Goal: Information Seeking & Learning: Find specific fact

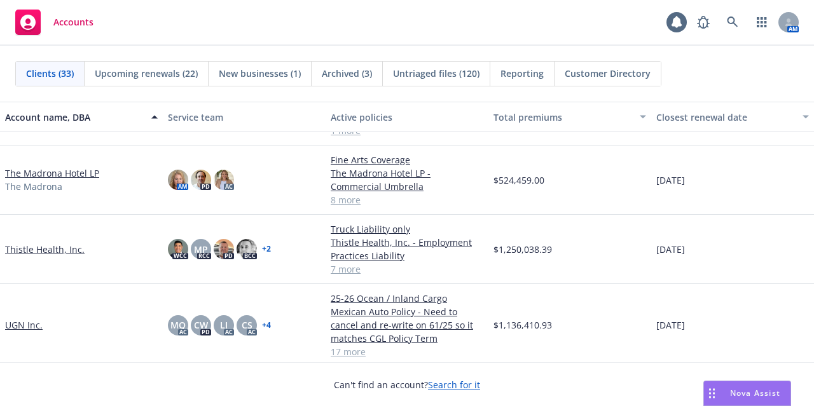
scroll to position [1520, 0]
click at [70, 175] on link "The Madrona Hotel LP" at bounding box center [52, 173] width 94 height 13
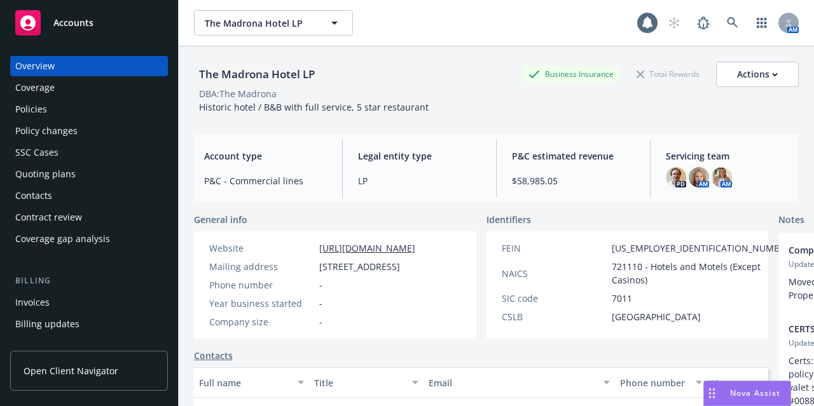
click at [127, 114] on div "Policies" at bounding box center [89, 109] width 148 height 20
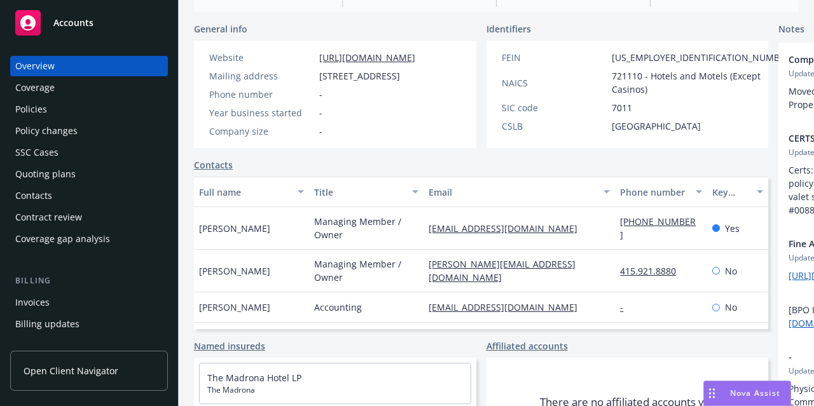
scroll to position [190, 0]
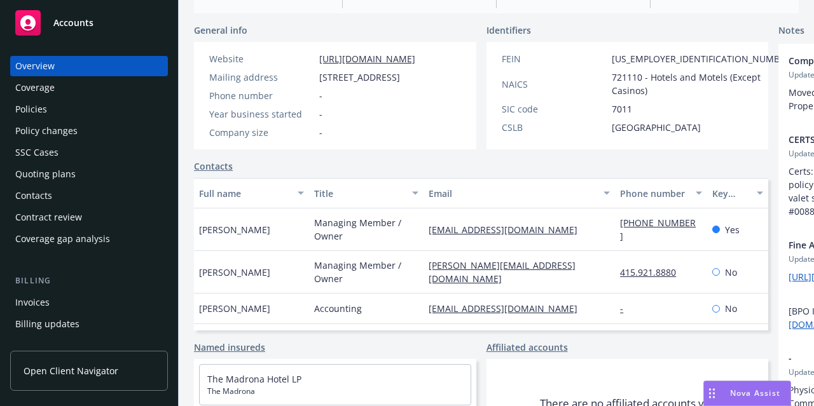
click at [102, 118] on div "Policies" at bounding box center [89, 109] width 148 height 20
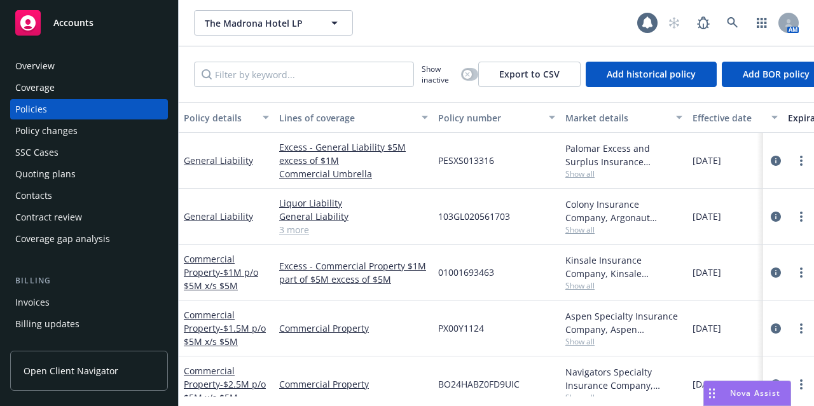
click at [571, 172] on span "Show all" at bounding box center [623, 174] width 117 height 11
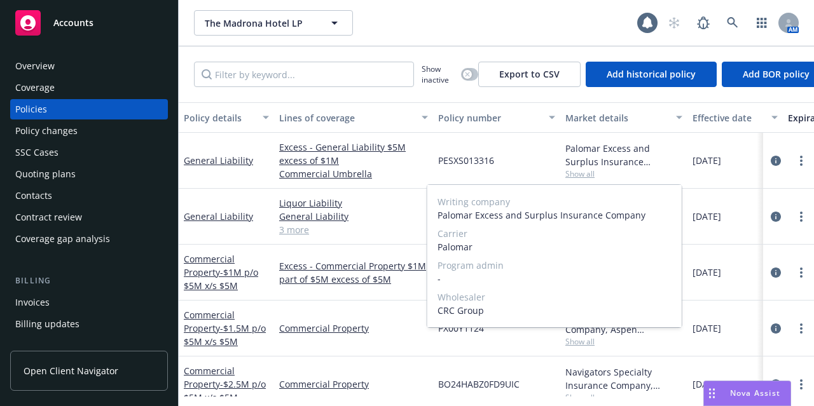
click at [571, 172] on span "Show all" at bounding box center [623, 174] width 117 height 11
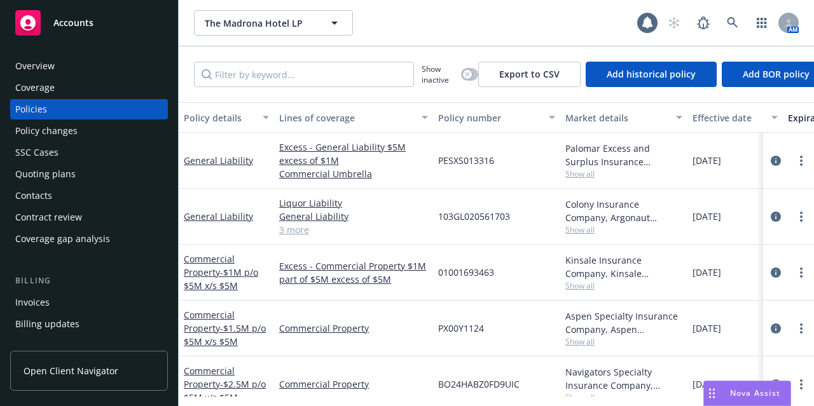
click at [580, 230] on span "Show all" at bounding box center [623, 229] width 117 height 11
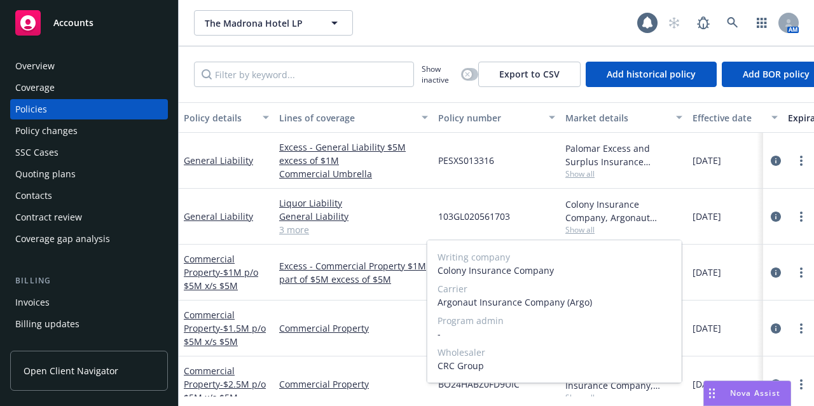
click at [580, 230] on span "Show all" at bounding box center [623, 229] width 117 height 11
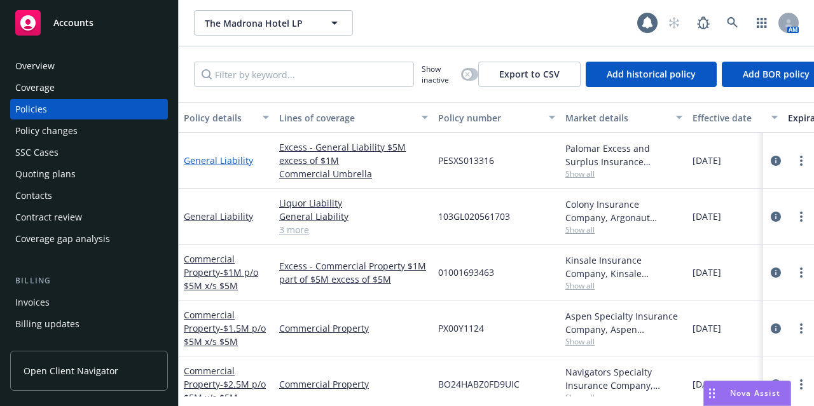
click at [233, 164] on link "General Liability" at bounding box center [218, 161] width 69 height 12
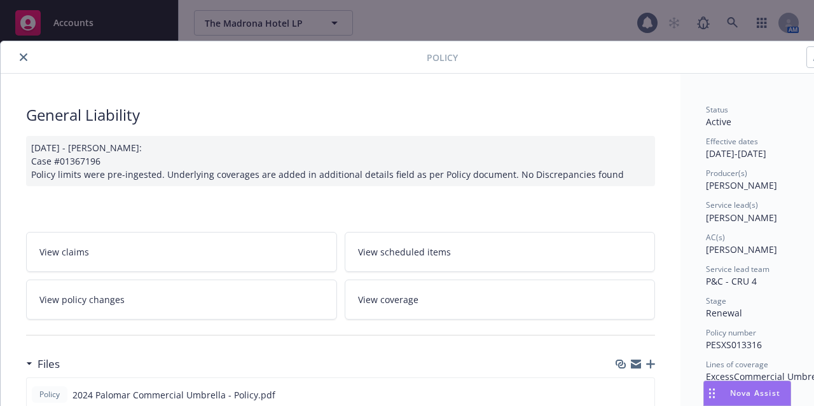
scroll to position [247, 0]
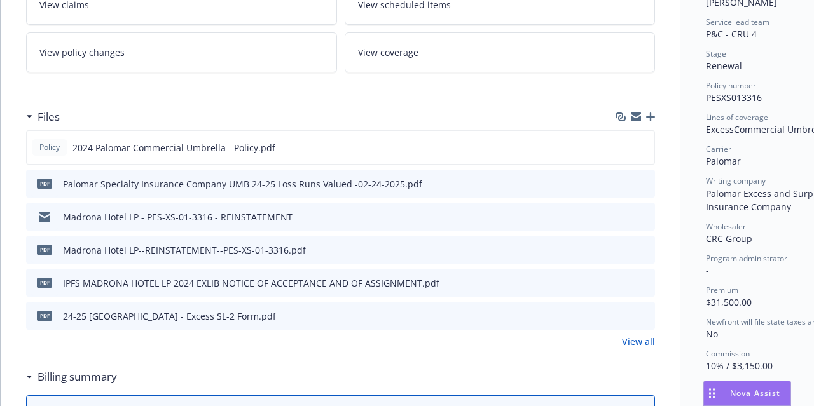
click at [425, 311] on div "pdf 24-25 Madrona Hotel - Excess SL-2 Form.pdf" at bounding box center [340, 316] width 629 height 28
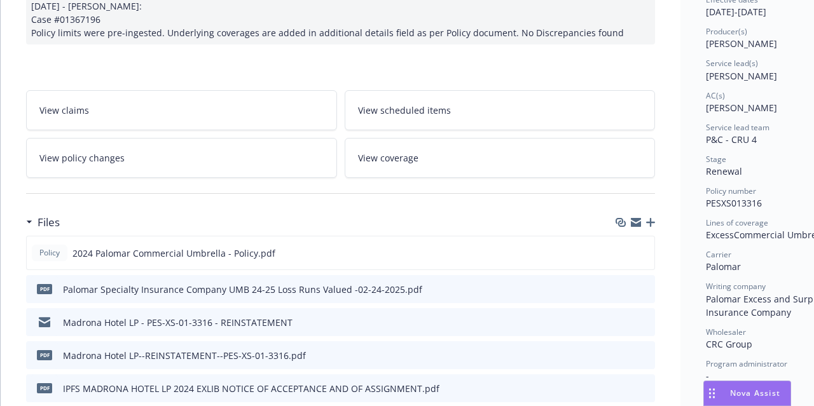
scroll to position [0, 0]
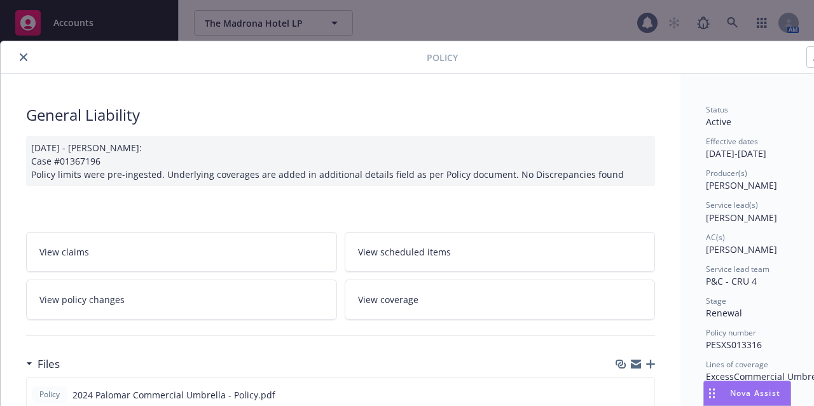
click at [20, 59] on icon "close" at bounding box center [24, 57] width 8 height 8
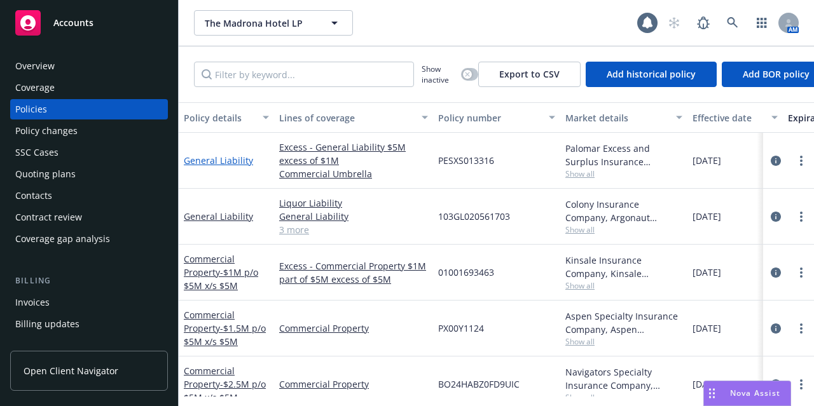
click at [207, 166] on link "General Liability" at bounding box center [218, 161] width 69 height 12
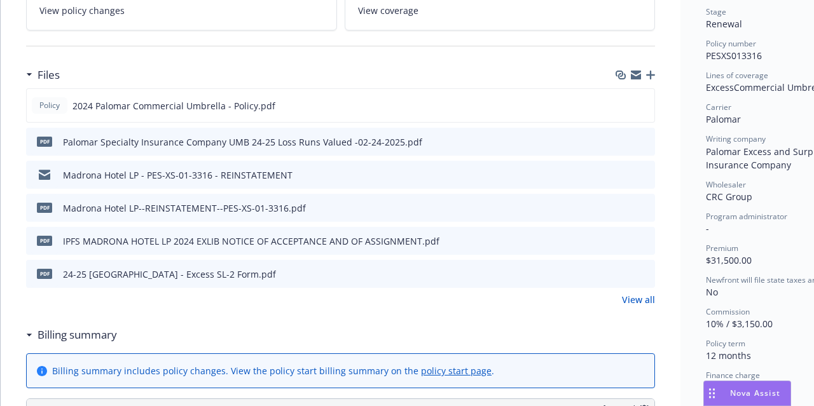
scroll to position [290, 0]
click at [636, 300] on link "View all" at bounding box center [638, 299] width 33 height 13
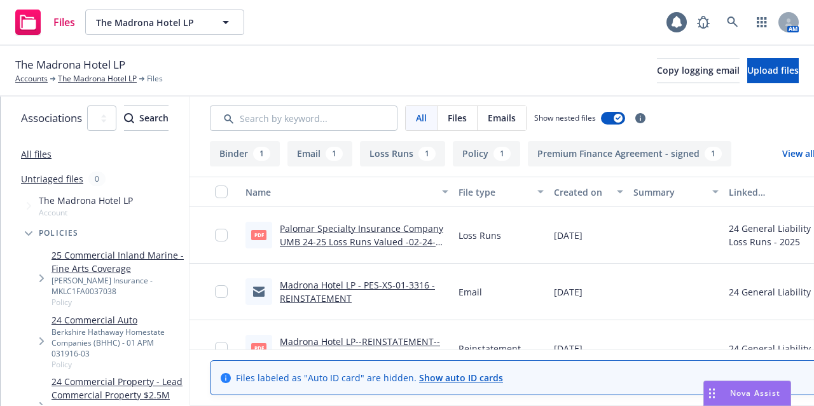
click at [373, 284] on link "Madrona Hotel LP - PES-XS-01-3316 - REINSTATEMENT" at bounding box center [357, 291] width 155 height 25
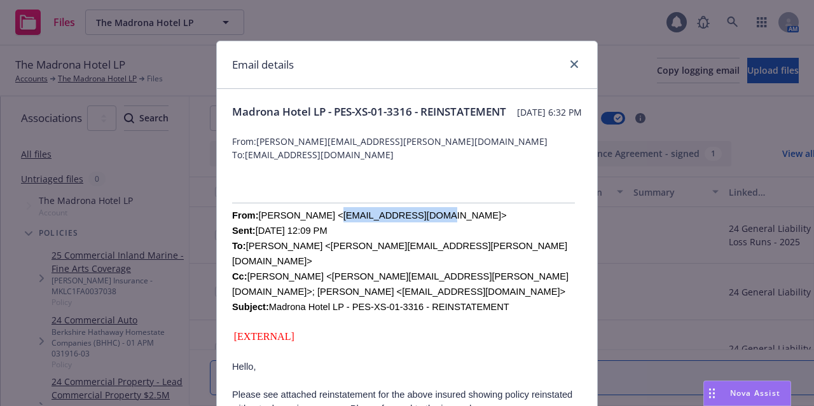
drag, startPoint x: 397, startPoint y: 232, endPoint x: 310, endPoint y: 230, distance: 87.2
click at [310, 230] on font "From: Edwin Tucker <ETucker@crcgroup.com> Sent: Wednesday, December 18, 2024 12…" at bounding box center [400, 261] width 336 height 102
copy font "ETucker@crcgroup.com"
click at [570, 66] on icon "close" at bounding box center [574, 64] width 8 height 8
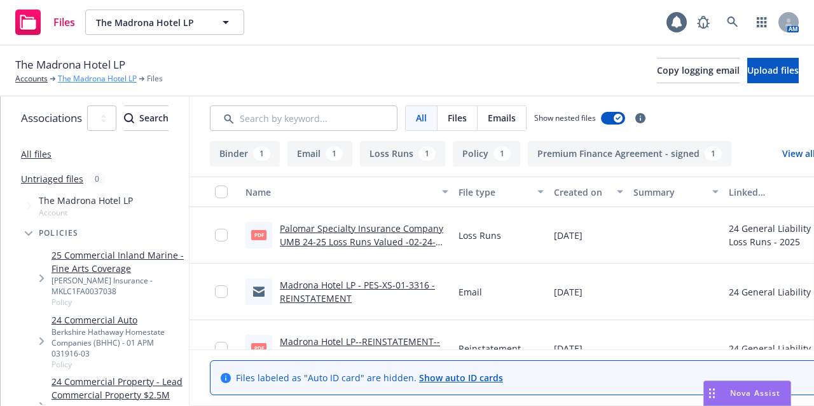
click at [76, 79] on link "The Madrona Hotel LP" at bounding box center [97, 78] width 79 height 11
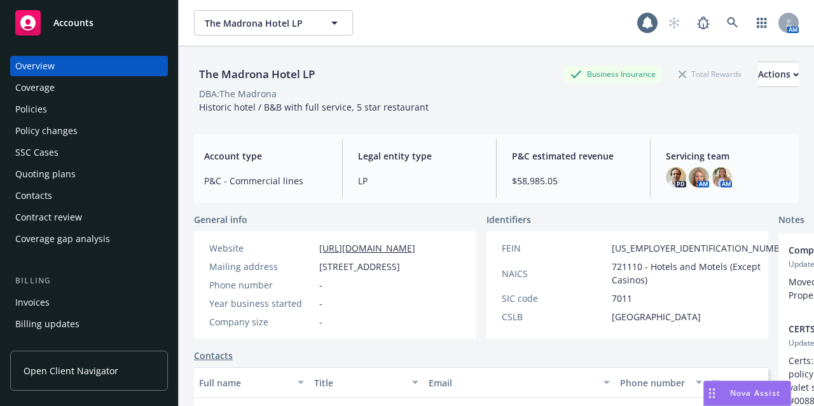
click at [68, 106] on div "Policies" at bounding box center [89, 109] width 148 height 20
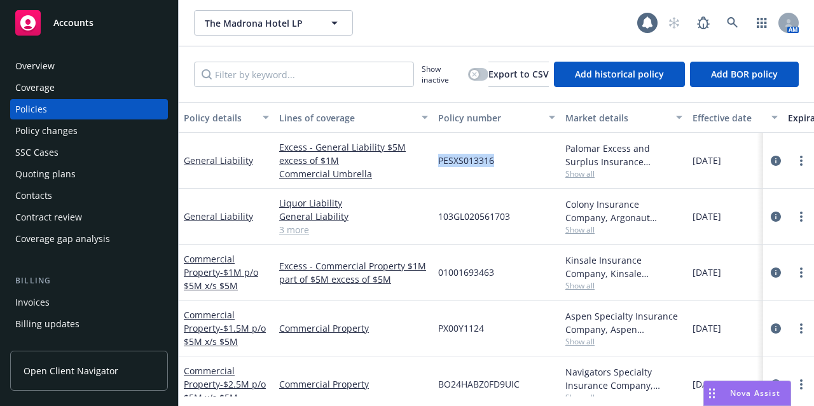
drag, startPoint x: 515, startPoint y: 165, endPoint x: 438, endPoint y: 162, distance: 77.0
click at [438, 162] on div "PESXS013316" at bounding box center [496, 161] width 127 height 56
copy span "PESXS013316"
click at [575, 230] on span "Show all" at bounding box center [623, 229] width 117 height 11
click at [539, 215] on div "103GL020561703" at bounding box center [496, 217] width 127 height 56
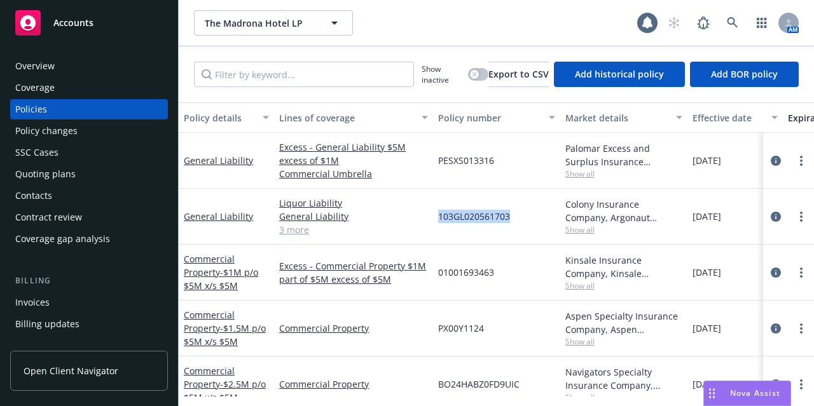
drag, startPoint x: 522, startPoint y: 214, endPoint x: 434, endPoint y: 219, distance: 87.9
click at [434, 219] on div "103GL020561703" at bounding box center [496, 217] width 127 height 56
copy span "103GL020561703"
click at [573, 286] on span "Show all" at bounding box center [623, 285] width 117 height 11
click at [509, 294] on div "01001693463" at bounding box center [496, 273] width 127 height 56
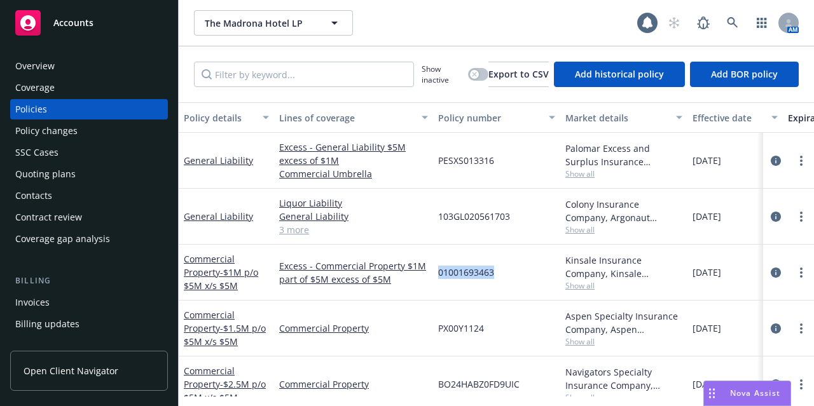
drag, startPoint x: 504, startPoint y: 272, endPoint x: 438, endPoint y: 273, distance: 66.2
click at [438, 273] on div "01001693463" at bounding box center [496, 273] width 127 height 56
copy span "01001693463"
click at [582, 340] on span "Show all" at bounding box center [623, 341] width 117 height 11
click at [521, 350] on div "PX00Y1124" at bounding box center [496, 329] width 127 height 56
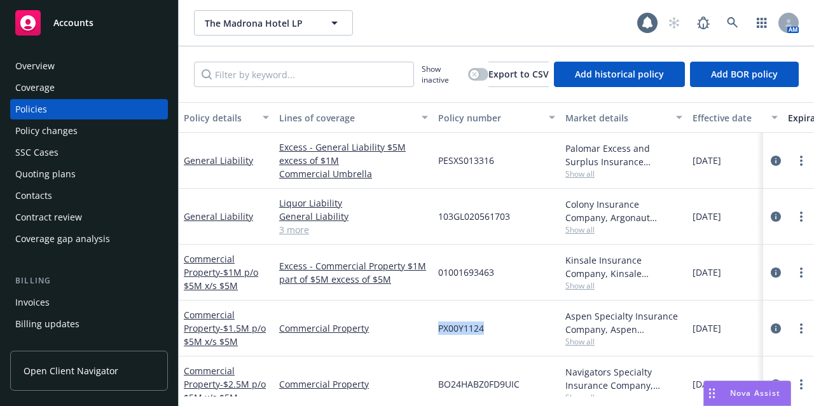
drag, startPoint x: 505, startPoint y: 328, endPoint x: 429, endPoint y: 330, distance: 76.4
click at [429, 330] on div "Commercial Property - $1.5M p/o $5M x/s $5M Commercial Property PX00Y1124 Aspen…" at bounding box center [792, 329] width 1227 height 56
copy div "PX00Y1124"
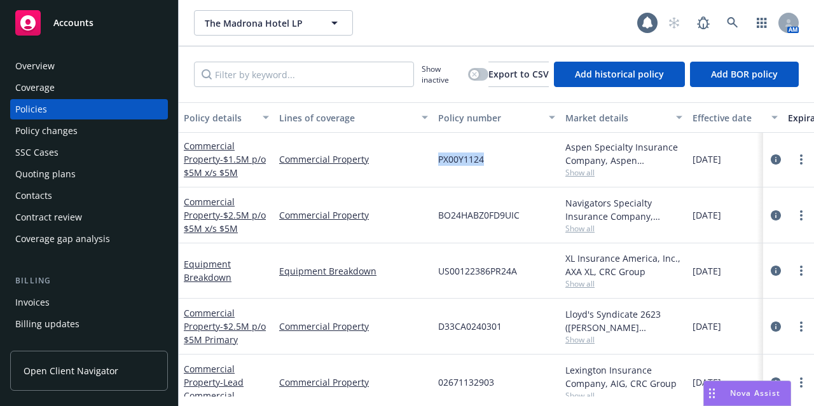
scroll to position [165, 0]
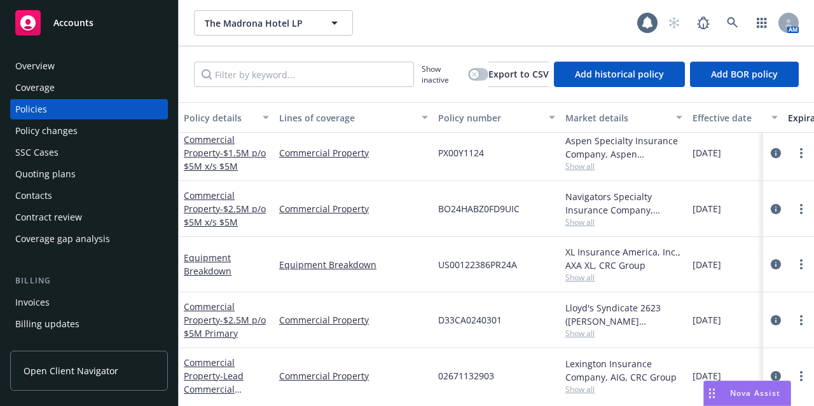
click at [581, 219] on span "Show all" at bounding box center [623, 222] width 117 height 11
click at [521, 210] on div "BO24HABZ0FD9UIC" at bounding box center [496, 209] width 127 height 56
drag, startPoint x: 522, startPoint y: 210, endPoint x: 438, endPoint y: 212, distance: 84.6
click at [438, 212] on div "BO24HABZ0FD9UIC" at bounding box center [496, 209] width 127 height 56
copy span "BO24HABZ0FD9UIC"
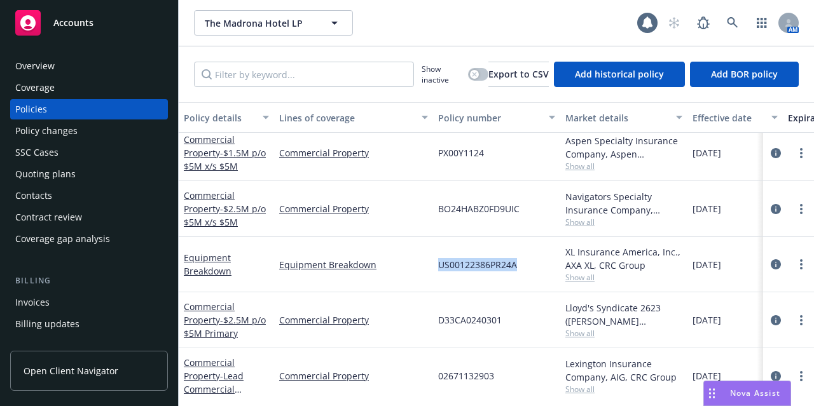
drag, startPoint x: 529, startPoint y: 263, endPoint x: 431, endPoint y: 262, distance: 97.9
click at [431, 262] on div "Equipment Breakdown Equipment Breakdown US00122386PR24A XL Insurance America, I…" at bounding box center [792, 264] width 1227 height 55
copy div "US00122386PR24A"
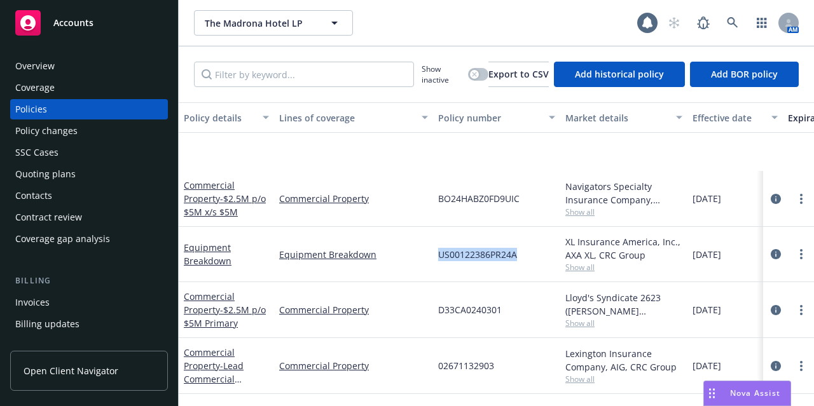
scroll to position [282, 0]
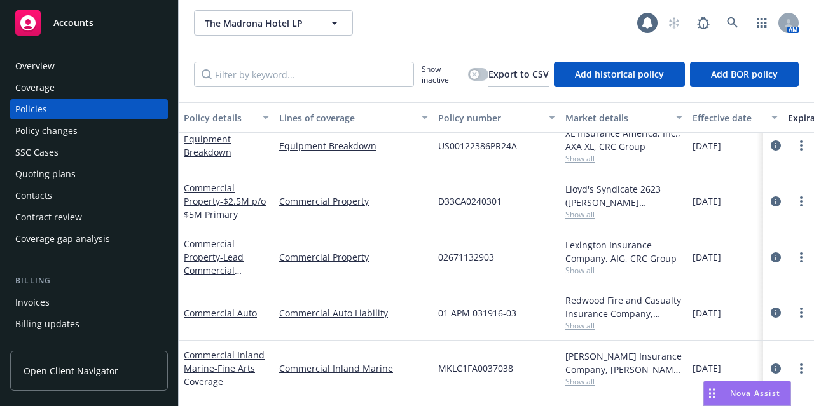
click at [591, 209] on span "Show all" at bounding box center [623, 214] width 117 height 11
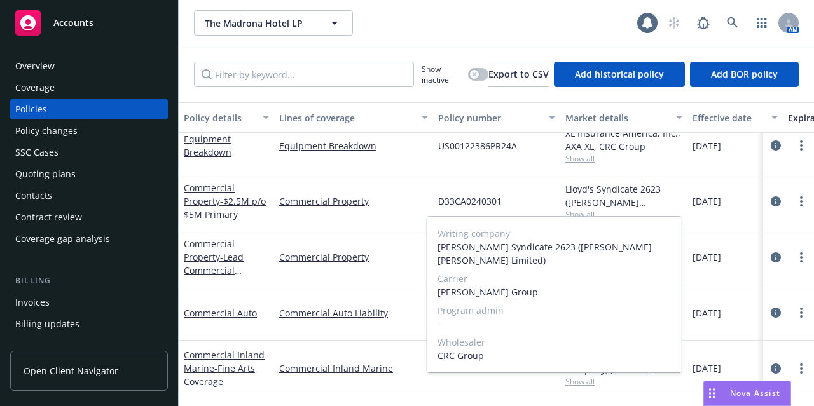
click at [591, 209] on span "Show all" at bounding box center [623, 214] width 117 height 11
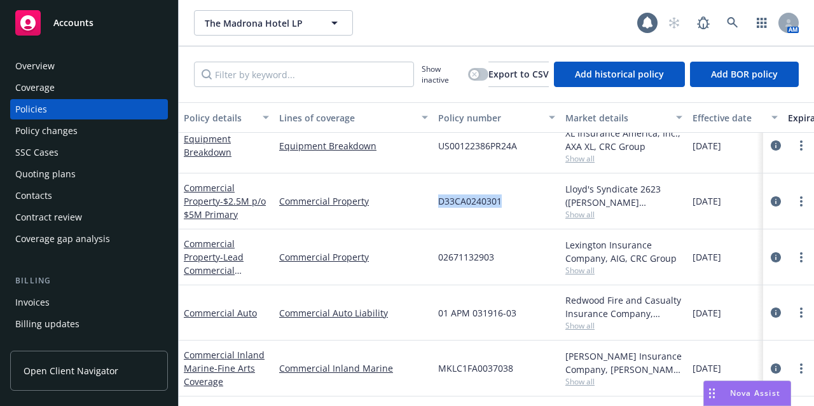
drag, startPoint x: 520, startPoint y: 194, endPoint x: 436, endPoint y: 200, distance: 84.1
click at [432, 201] on div "Commercial Property - $2.5M p/o $5M Primary Commercial Property D33CA0240301 Ll…" at bounding box center [792, 202] width 1227 height 56
copy div "D33CA0240301"
drag, startPoint x: 495, startPoint y: 246, endPoint x: 436, endPoint y: 255, distance: 59.8
click at [436, 255] on div "02671132903" at bounding box center [496, 258] width 127 height 56
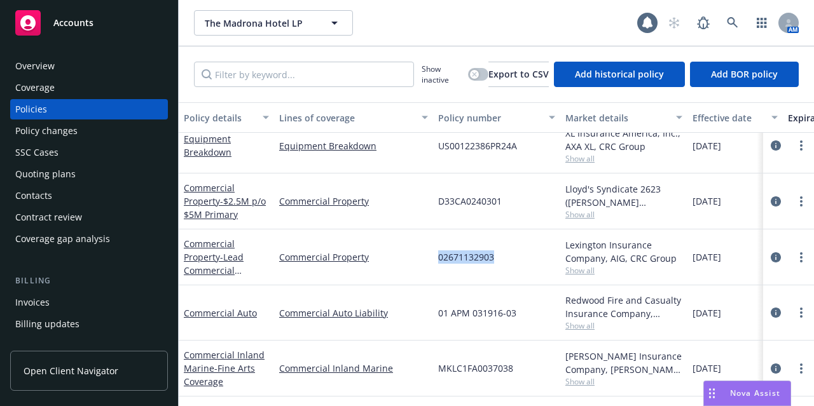
copy span "02671132903"
click at [591, 321] on span "Show all" at bounding box center [623, 326] width 117 height 11
click at [530, 328] on div "01 APM 031916-03" at bounding box center [496, 313] width 127 height 55
click at [574, 376] on span "Show all" at bounding box center [623, 381] width 117 height 11
click at [538, 376] on div "MKLC1FA0037038" at bounding box center [496, 369] width 127 height 56
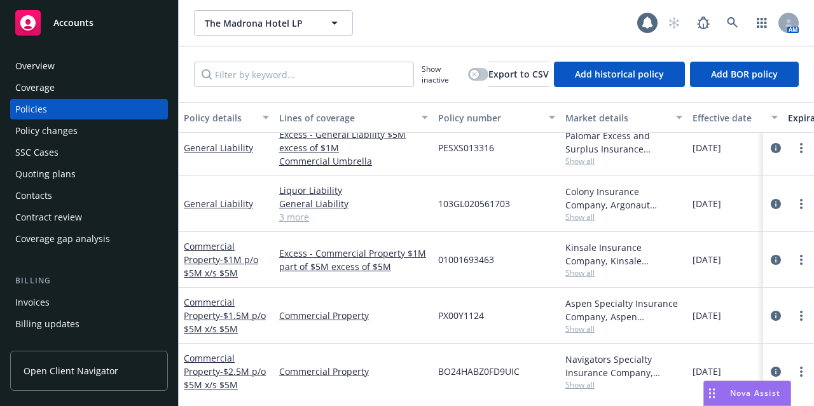
scroll to position [0, 0]
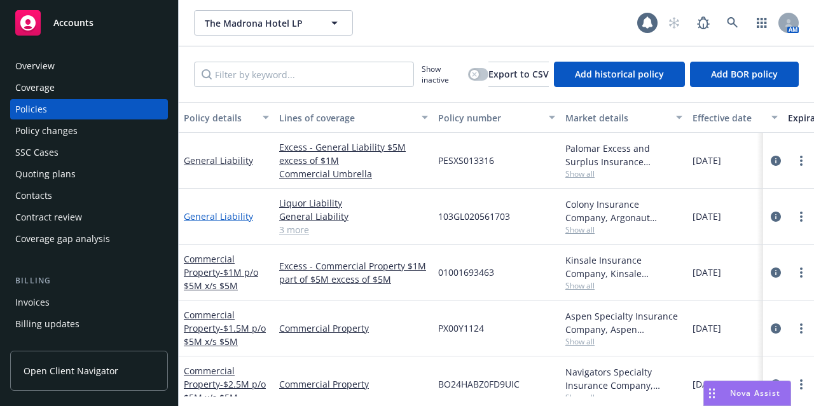
click at [222, 217] on link "General Liability" at bounding box center [218, 216] width 69 height 12
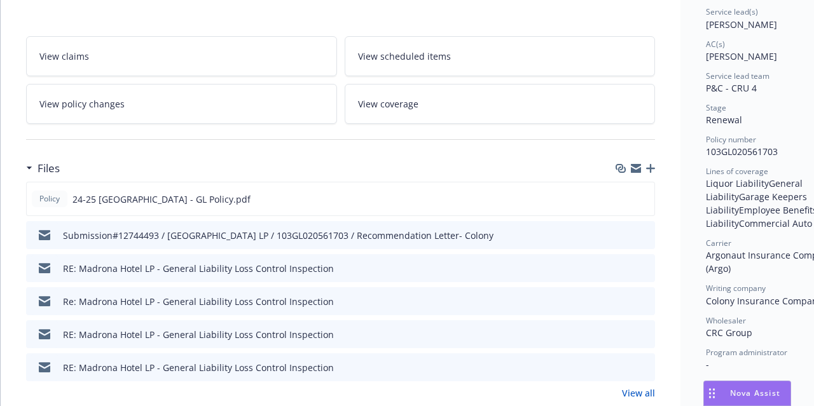
scroll to position [262, 0]
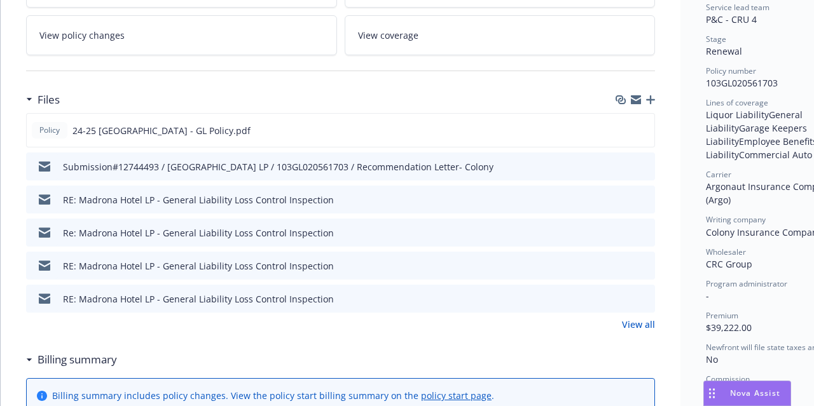
click at [632, 327] on link "View all" at bounding box center [638, 324] width 33 height 13
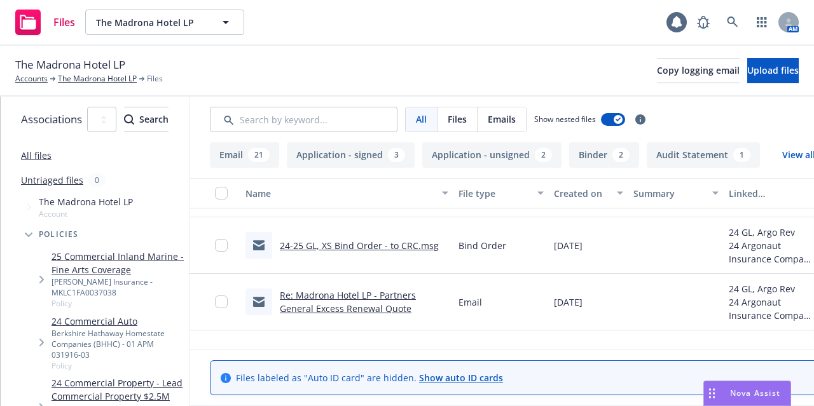
scroll to position [1838, 0]
click at [383, 303] on link "Re: Madrona Hotel LP - Partners General Excess Renewal Quote" at bounding box center [348, 303] width 136 height 25
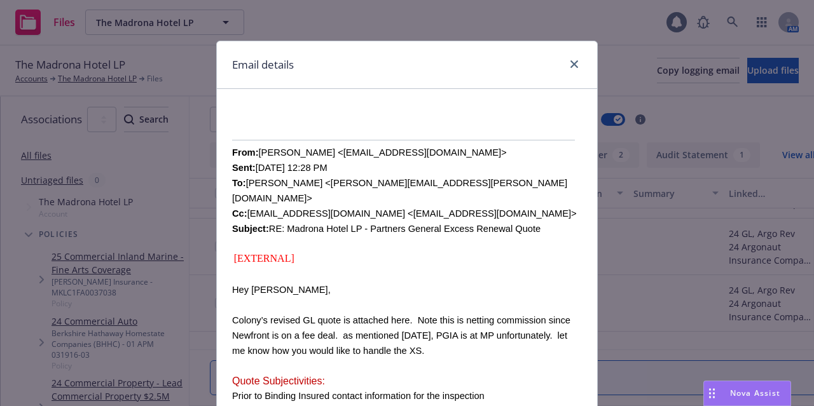
scroll to position [471, 0]
drag, startPoint x: 392, startPoint y: 155, endPoint x: 303, endPoint y: 153, distance: 89.0
click at [303, 153] on span "From: Noah Hicks <NoHicks@crcgroup.com> Sent: Thursday, October 31, 2024 12:28 …" at bounding box center [404, 191] width 345 height 86
copy span "NoHicks@crcgroup.com"
click at [570, 64] on icon "close" at bounding box center [574, 64] width 8 height 8
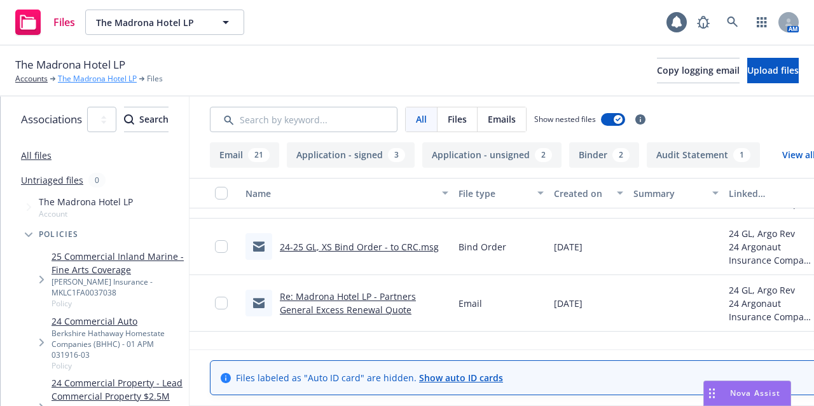
click at [103, 81] on link "The Madrona Hotel LP" at bounding box center [97, 78] width 79 height 11
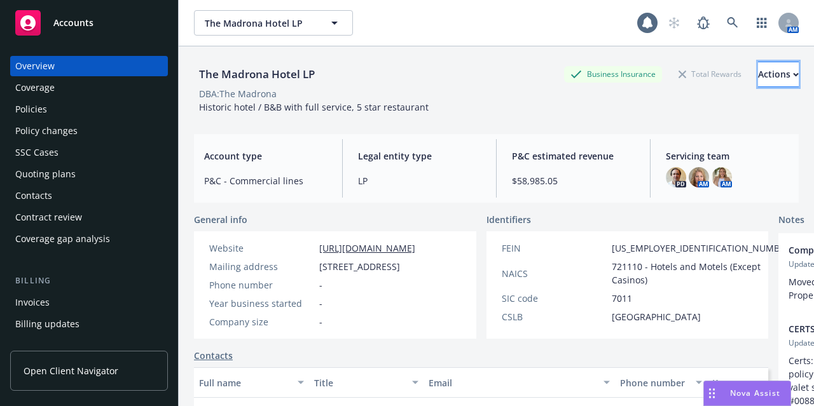
click at [772, 81] on button "Actions" at bounding box center [778, 74] width 41 height 25
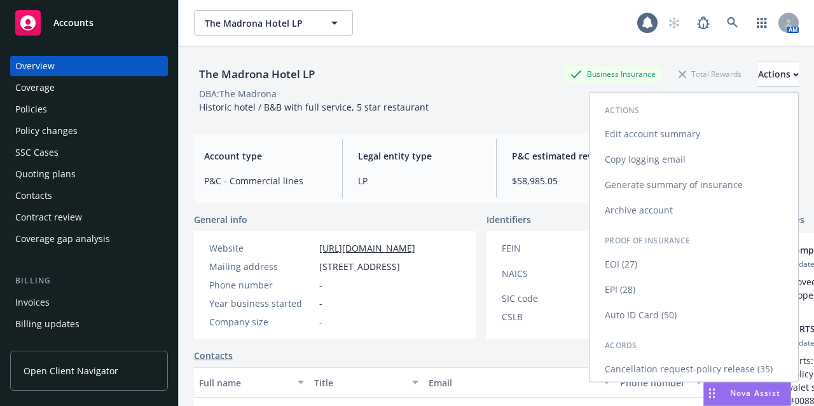
click at [693, 161] on link "Copy logging email" at bounding box center [694, 159] width 209 height 25
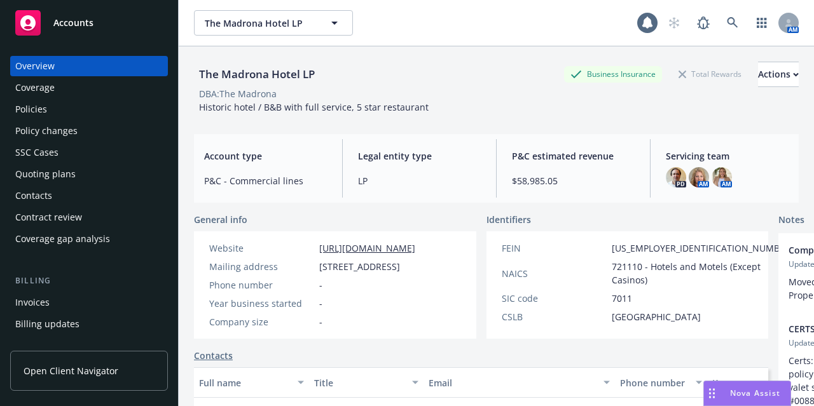
click at [57, 104] on div "Policies" at bounding box center [89, 109] width 148 height 20
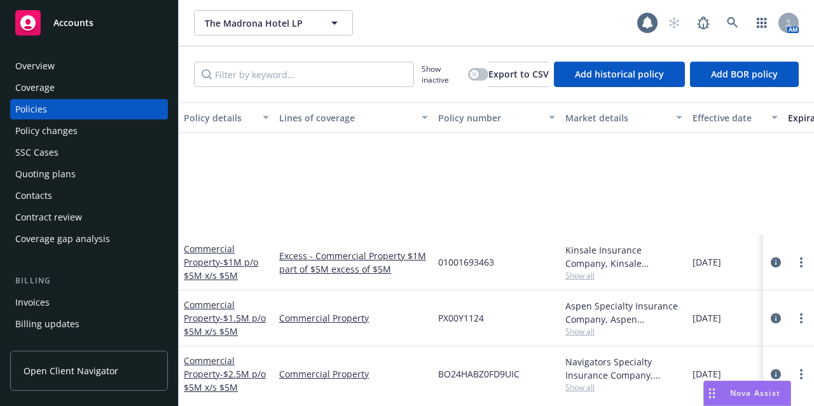
scroll to position [282, 0]
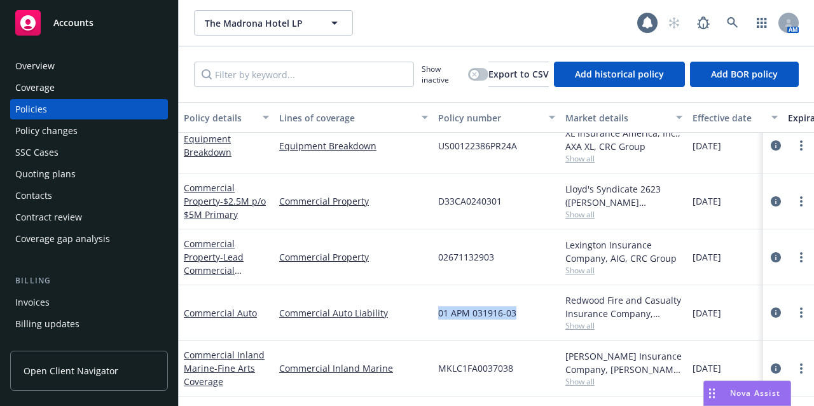
drag, startPoint x: 521, startPoint y: 302, endPoint x: 439, endPoint y: 299, distance: 82.1
click at [439, 299] on div "01 APM 031916-03" at bounding box center [496, 313] width 127 height 55
copy span "01 APM 031916-03"
click at [231, 307] on link "Commercial Auto" at bounding box center [220, 313] width 73 height 12
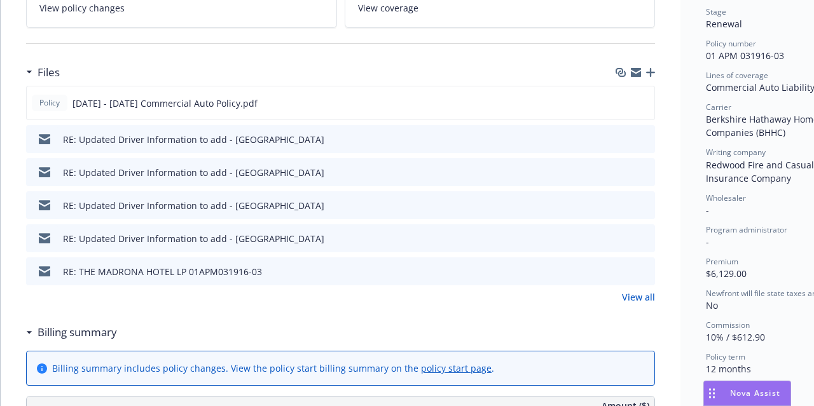
scroll to position [289, 0]
click at [645, 137] on icon "preview file" at bounding box center [642, 139] width 11 height 9
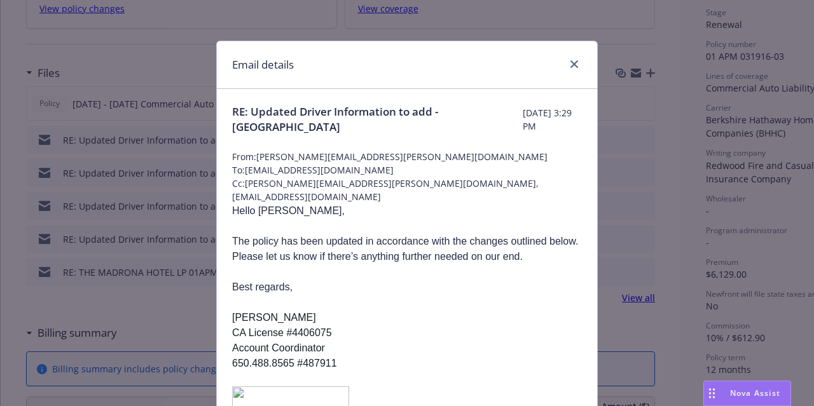
click at [422, 259] on p "The policy has been updated in accordance with the changes outlined below. Plea…" at bounding box center [407, 249] width 350 height 31
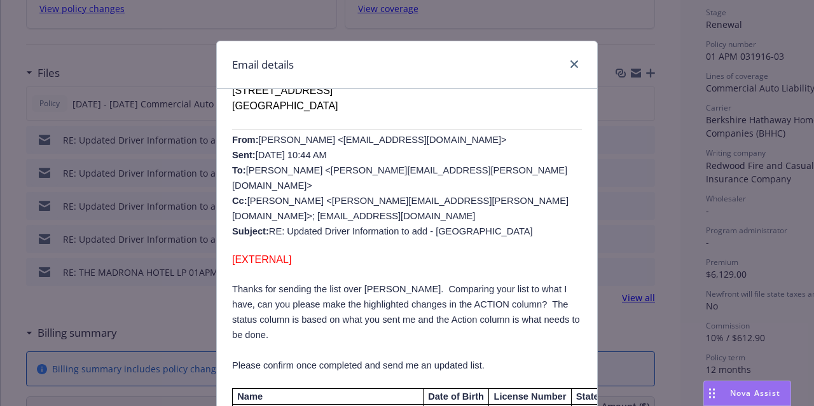
scroll to position [355, 0]
click at [570, 64] on icon "close" at bounding box center [574, 64] width 8 height 8
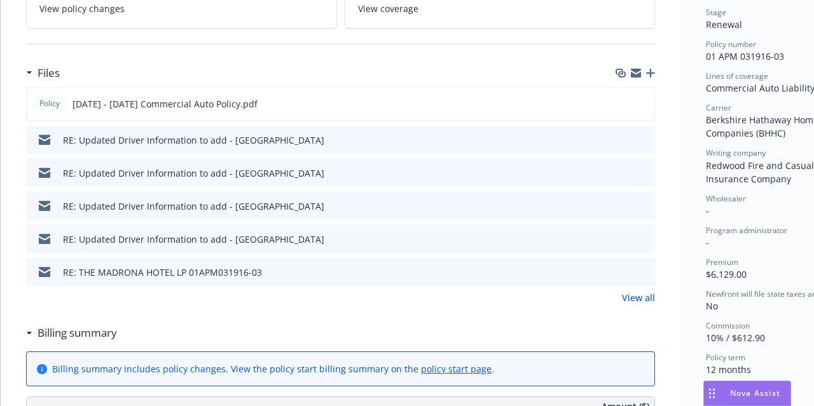
click at [633, 298] on link "View all" at bounding box center [638, 297] width 33 height 13
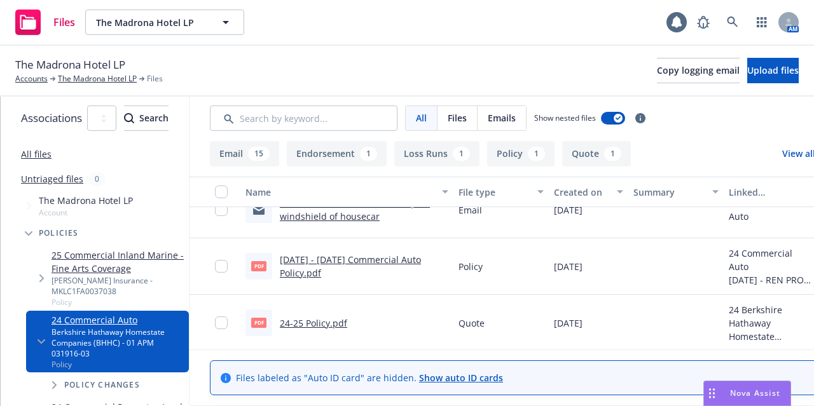
scroll to position [881, 0]
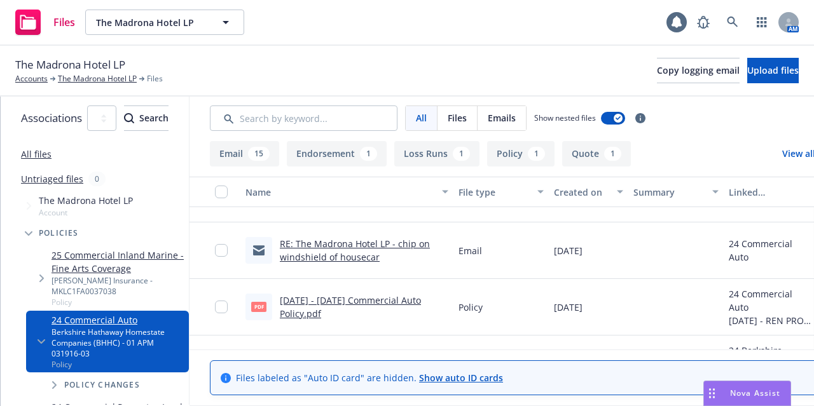
click at [403, 238] on link "RE: The Madrona Hotel LP - chip on windshield of housecar" at bounding box center [355, 250] width 150 height 25
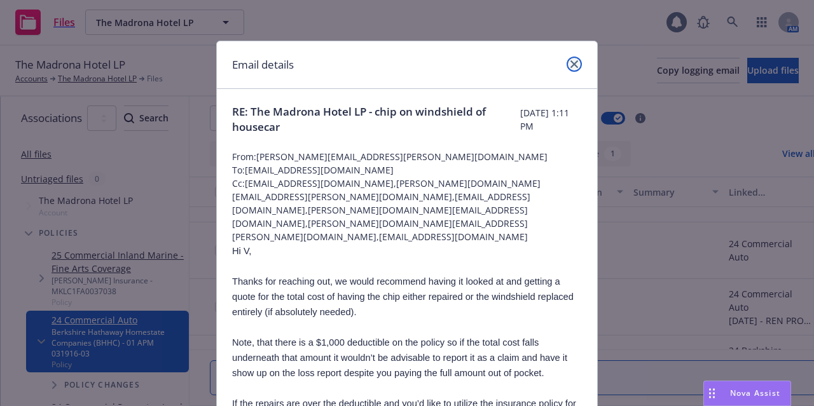
click at [570, 65] on icon "close" at bounding box center [574, 64] width 8 height 8
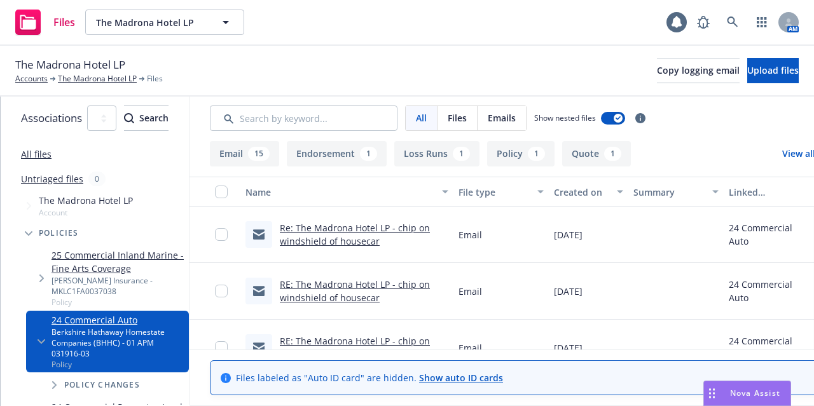
scroll to position [783, 0]
click at [396, 280] on link "RE: The Madrona Hotel LP - chip on windshield of housecar" at bounding box center [355, 292] width 150 height 25
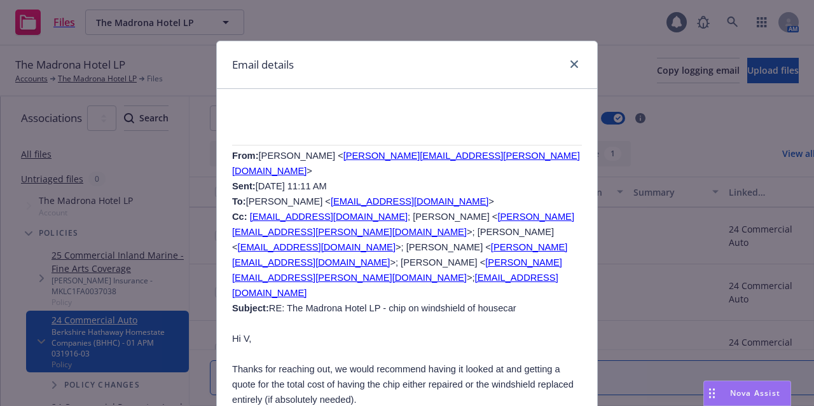
scroll to position [391, 0]
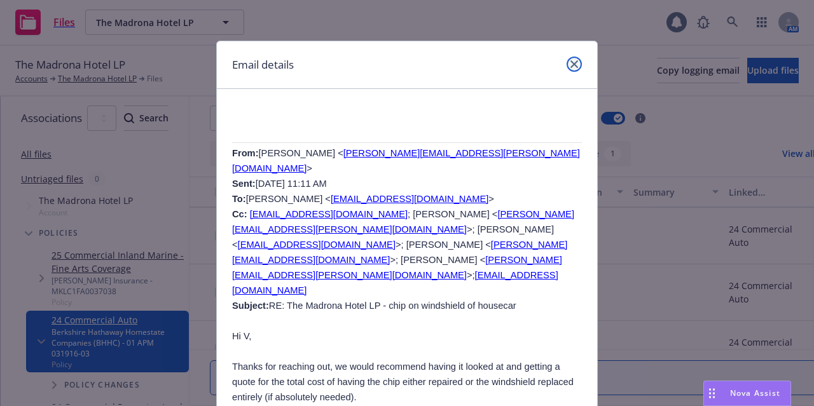
click at [570, 63] on icon "close" at bounding box center [574, 64] width 8 height 8
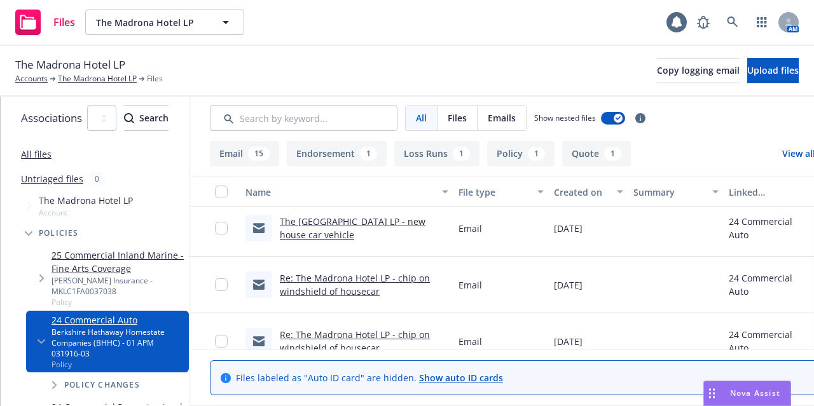
scroll to position [624, 0]
click at [393, 214] on link "The Madrona Hotel LP - new house car vehicle" at bounding box center [353, 226] width 146 height 25
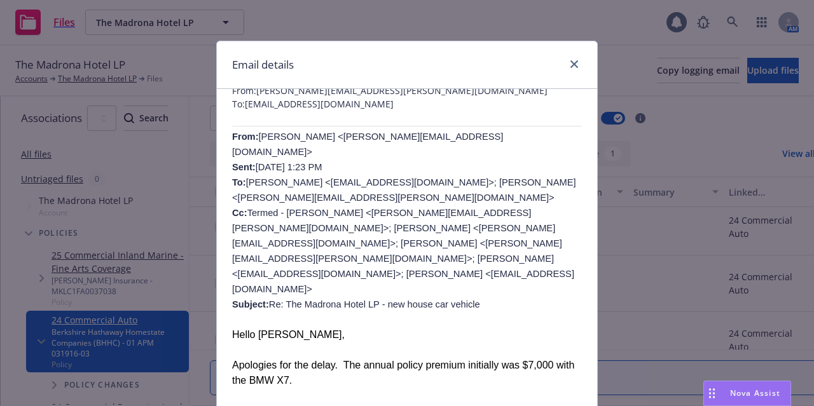
scroll to position [98, 0]
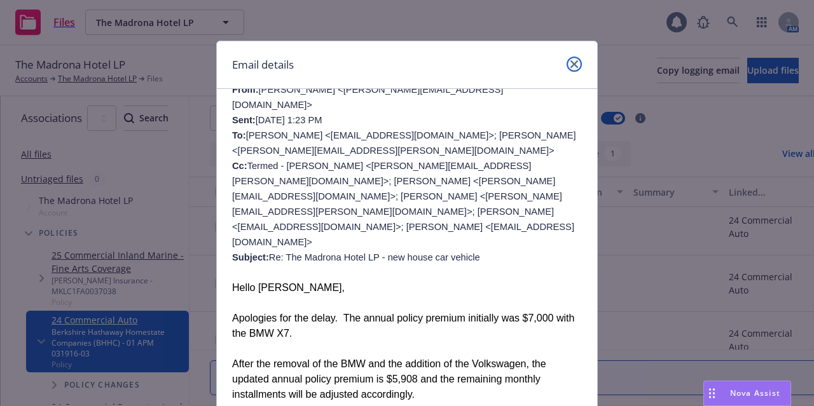
click at [571, 63] on icon "close" at bounding box center [574, 64] width 8 height 8
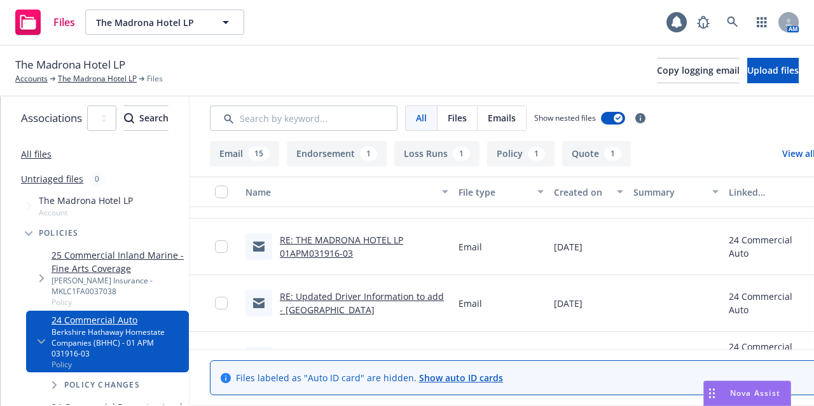
scroll to position [382, 0]
click at [403, 234] on link "RE: THE MADRONA HOTEL LP 01APM031916-03" at bounding box center [341, 246] width 123 height 25
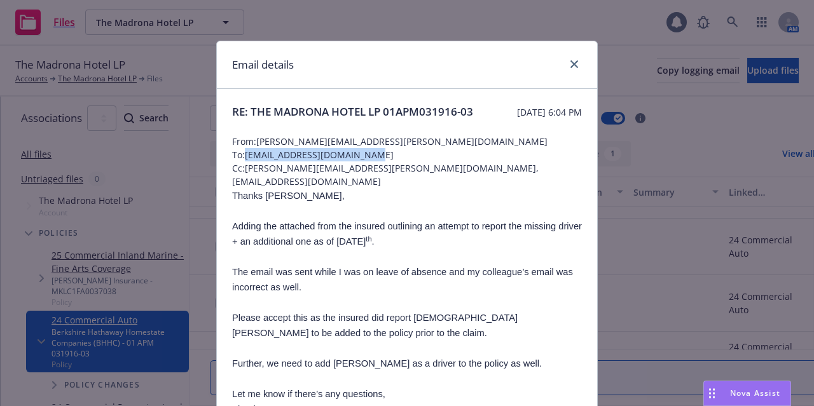
drag, startPoint x: 371, startPoint y: 171, endPoint x: 244, endPoint y: 169, distance: 127.2
click at [244, 162] on span "To: bhservices@bhhomestate.com" at bounding box center [407, 154] width 350 height 13
copy span "bhservices@bhhomestate.com"
click at [572, 65] on icon "close" at bounding box center [574, 64] width 8 height 8
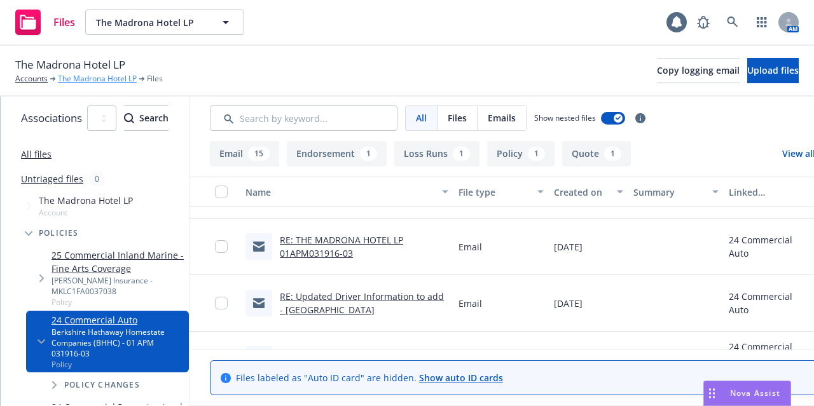
click at [113, 79] on link "The Madrona Hotel LP" at bounding box center [97, 78] width 79 height 11
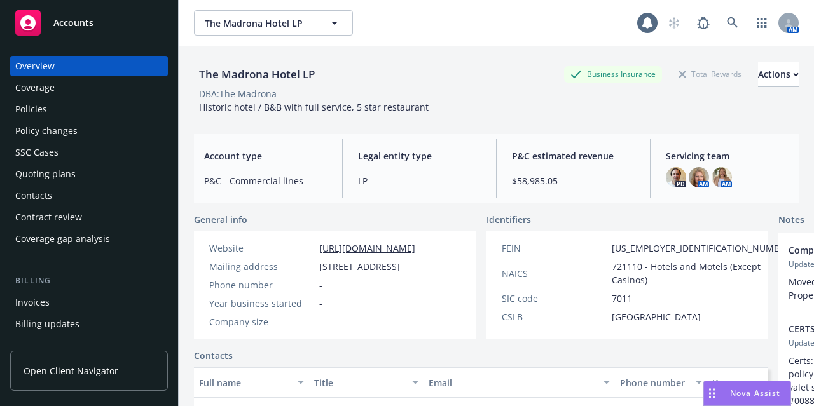
click at [142, 105] on div "Policies" at bounding box center [89, 109] width 148 height 20
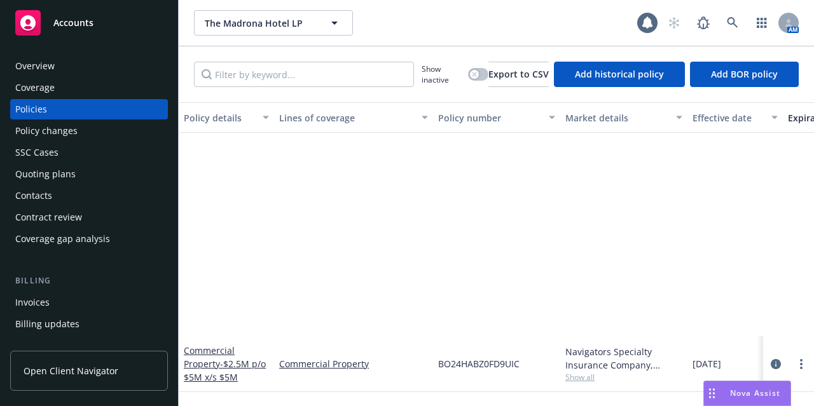
scroll to position [282, 0]
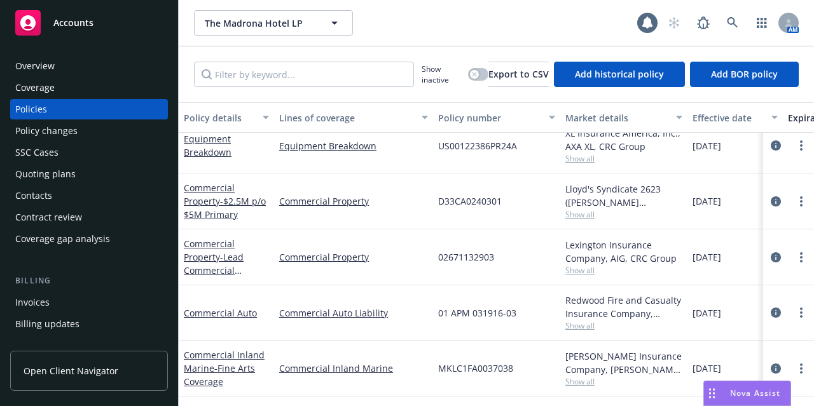
click at [583, 321] on span "Show all" at bounding box center [623, 326] width 117 height 11
click at [524, 330] on div "01 APM 031916-03" at bounding box center [496, 313] width 127 height 55
click at [570, 321] on span "Show all" at bounding box center [623, 326] width 117 height 11
click at [542, 314] on div "01 APM 031916-03" at bounding box center [496, 313] width 127 height 55
drag, startPoint x: 519, startPoint y: 359, endPoint x: 436, endPoint y: 364, distance: 82.8
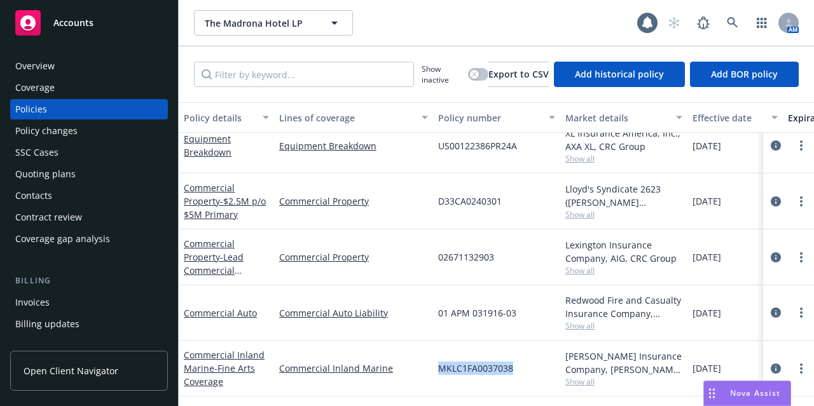
click at [436, 364] on div "MKLC1FA0037038" at bounding box center [496, 369] width 127 height 56
copy span "MKLC1FA0037038"
click at [586, 376] on span "Show all" at bounding box center [623, 381] width 117 height 11
click at [287, 341] on div "Commercial Inland Marine" at bounding box center [353, 369] width 159 height 56
click at [237, 349] on link "Commercial Inland Marine - Fine Arts Coverage" at bounding box center [224, 368] width 81 height 39
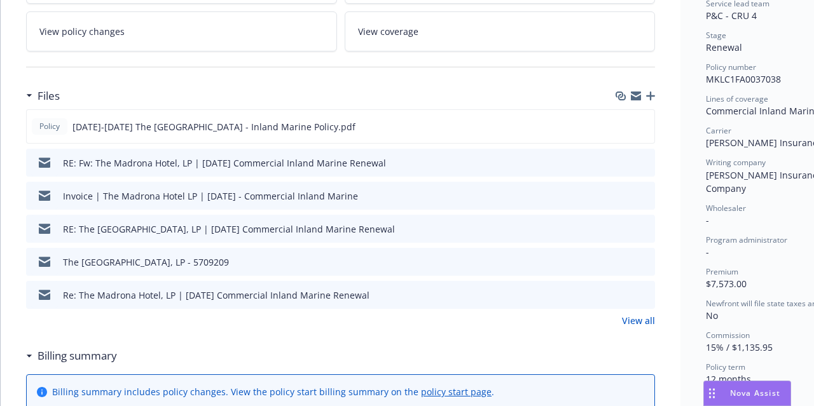
scroll to position [266, 0]
click at [635, 320] on link "View all" at bounding box center [638, 320] width 33 height 13
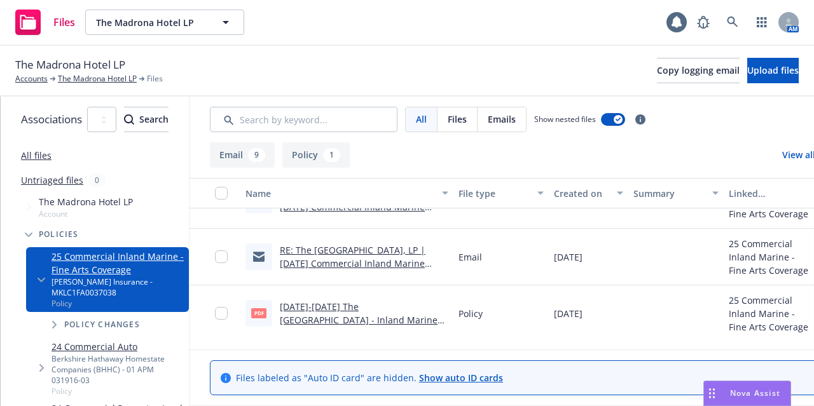
scroll to position [0, 3]
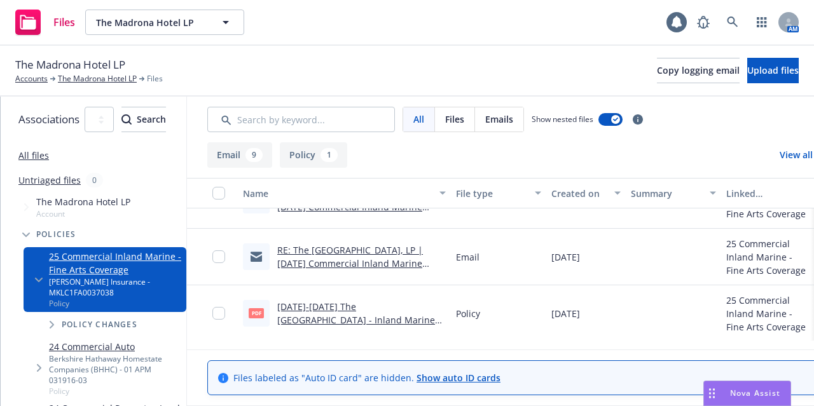
click at [401, 256] on link "RE: The Madrona Hotel, LP | 03/24/25 Commercial Inland Marine Renewal" at bounding box center [350, 263] width 146 height 39
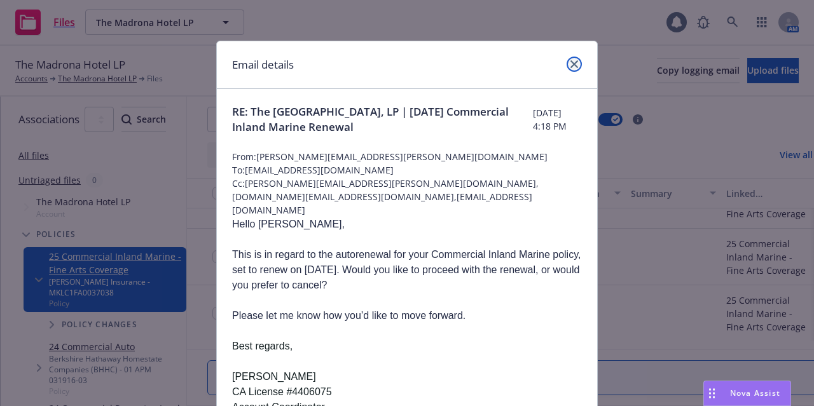
click at [568, 57] on link "close" at bounding box center [574, 64] width 15 height 15
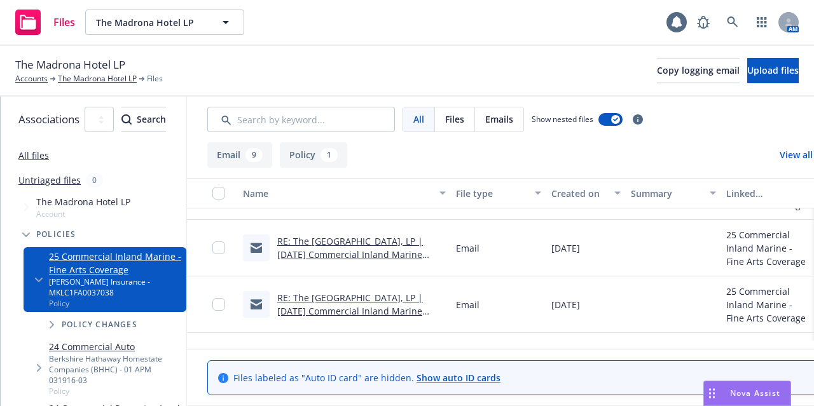
scroll to position [383, 0]
click at [401, 252] on link "RE: The Madrona Hotel, LP | 03/24/25 Commercial Inland Marine Renewal" at bounding box center [350, 253] width 146 height 39
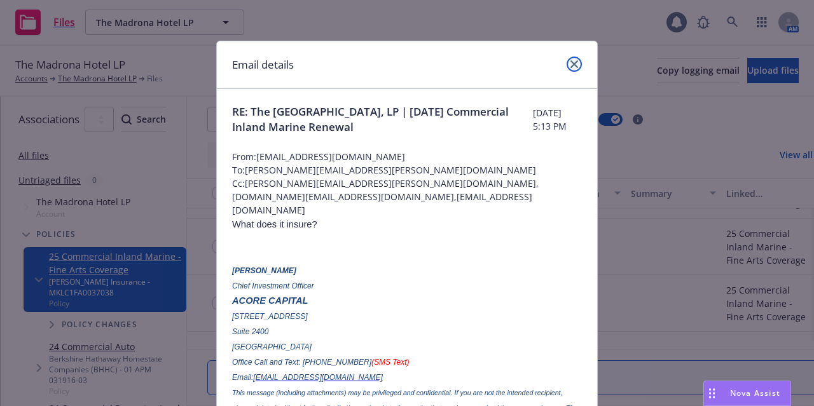
click at [570, 60] on icon "close" at bounding box center [574, 64] width 8 height 8
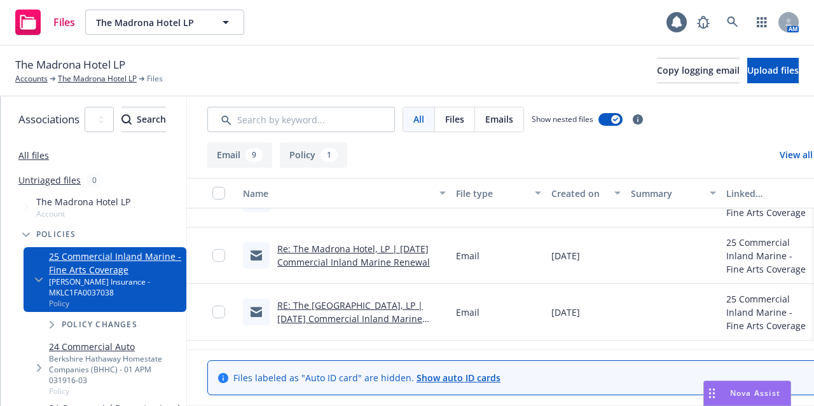
scroll to position [113, 0]
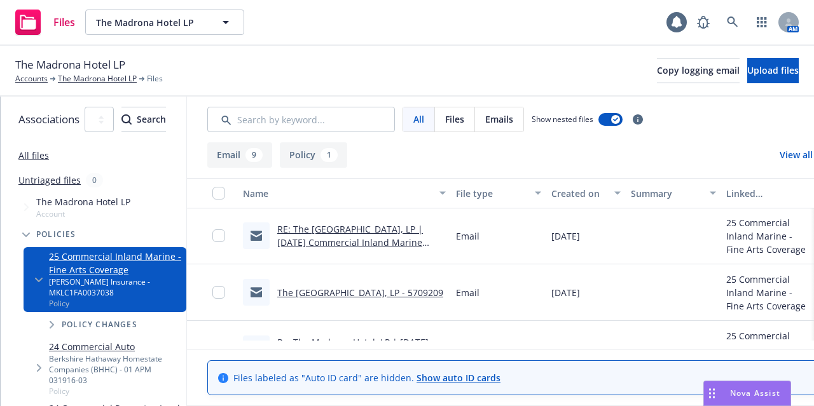
click at [417, 287] on link "The Madrona Hotel, LP - 5709209" at bounding box center [360, 293] width 166 height 12
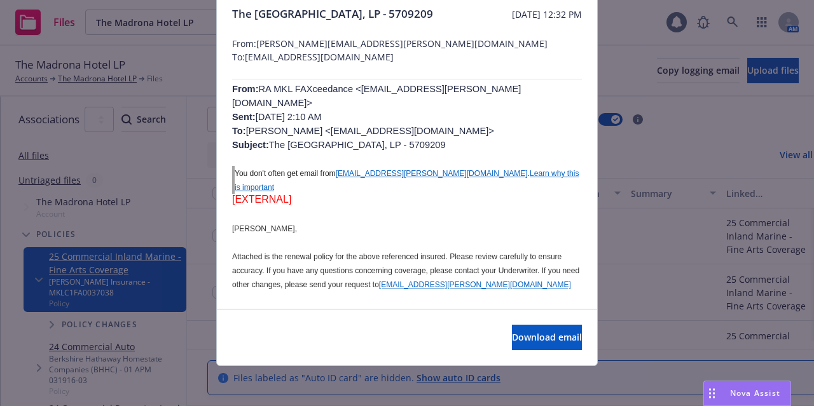
scroll to position [0, 0]
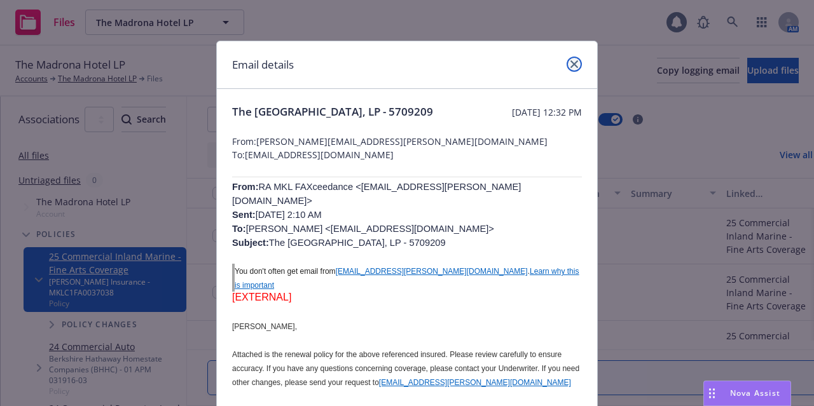
click at [572, 62] on icon "close" at bounding box center [574, 64] width 8 height 8
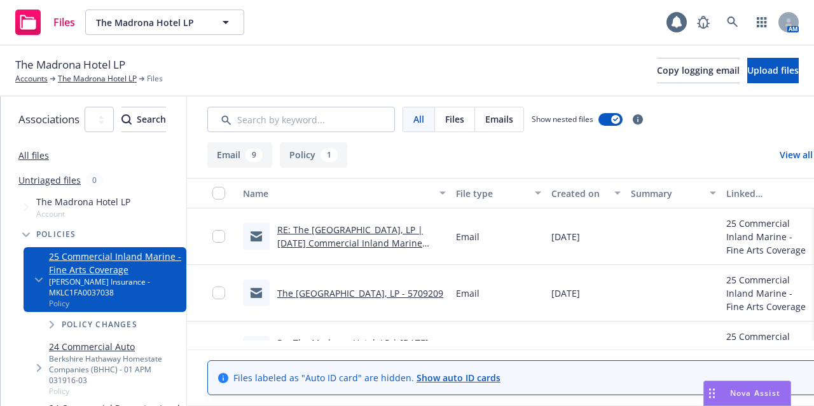
scroll to position [48, 0]
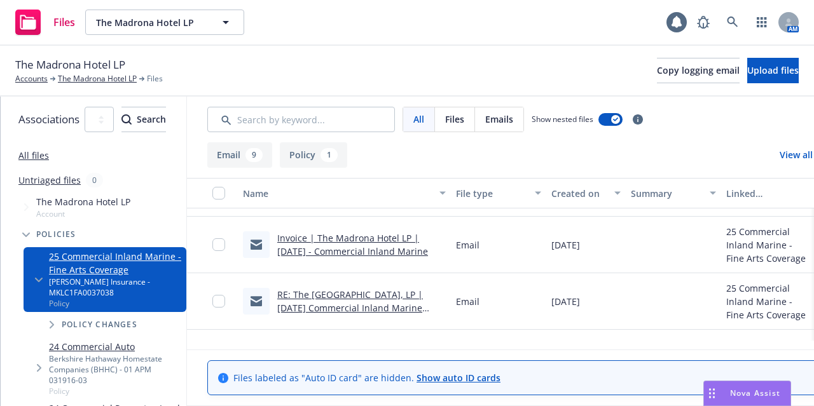
click at [423, 307] on link "RE: The Madrona Hotel, LP | 03/24/25 Commercial Inland Marine Renewal" at bounding box center [350, 308] width 146 height 39
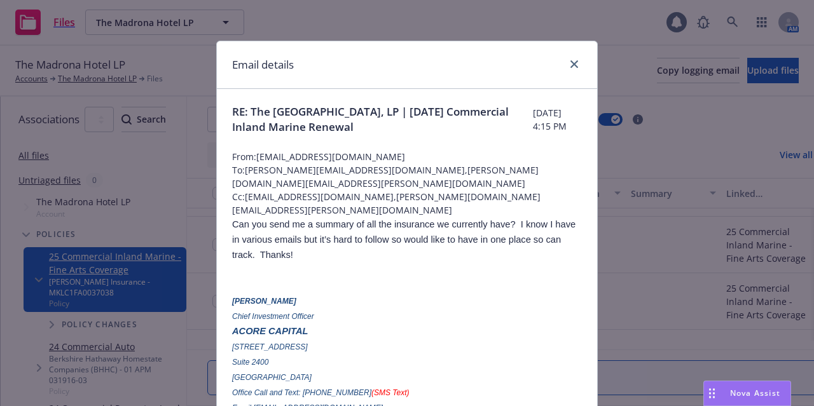
click at [565, 71] on div at bounding box center [572, 65] width 20 height 17
click at [570, 63] on icon "close" at bounding box center [574, 64] width 8 height 8
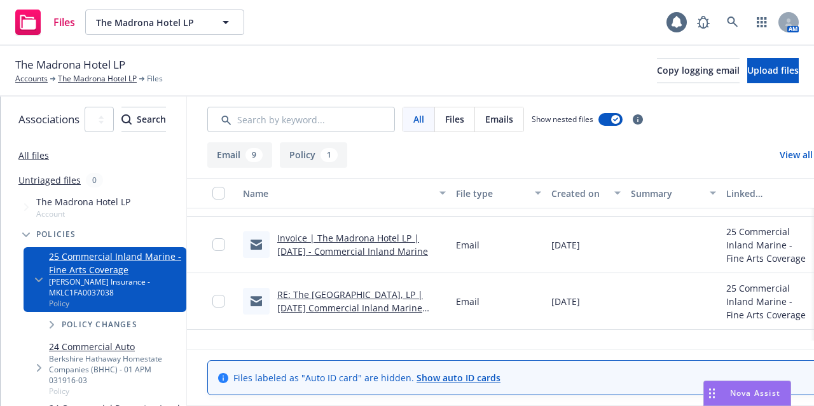
scroll to position [0, 0]
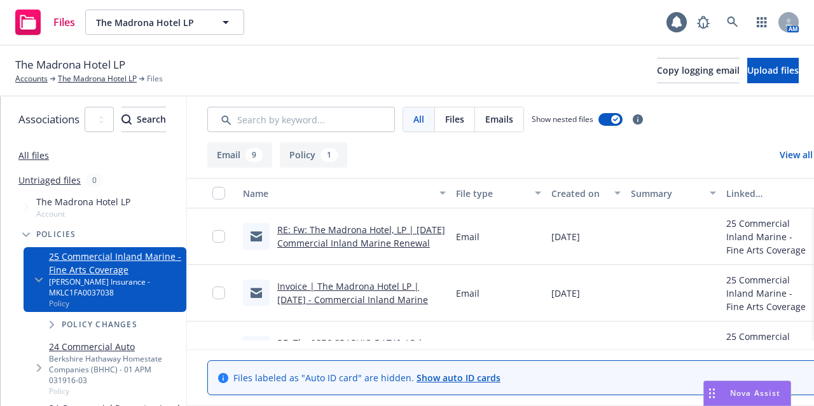
click at [427, 241] on link "RE: Fw: The Madrona Hotel, LP | 03/24/25 Commercial Inland Marine Renewal" at bounding box center [361, 236] width 168 height 25
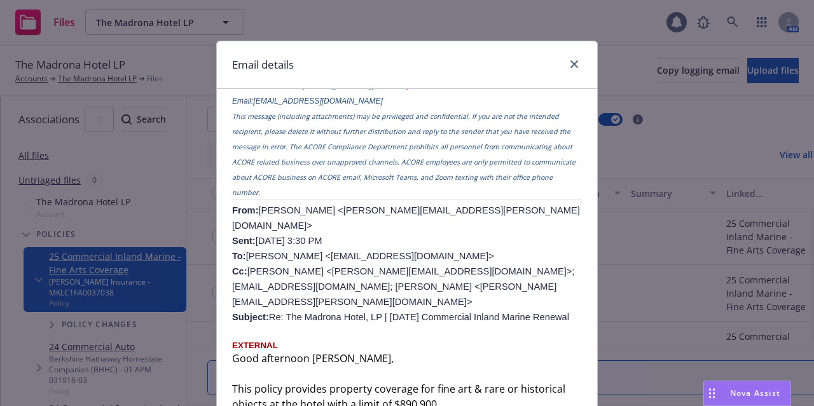
scroll to position [1464, 0]
click at [570, 62] on icon "close" at bounding box center [574, 64] width 8 height 8
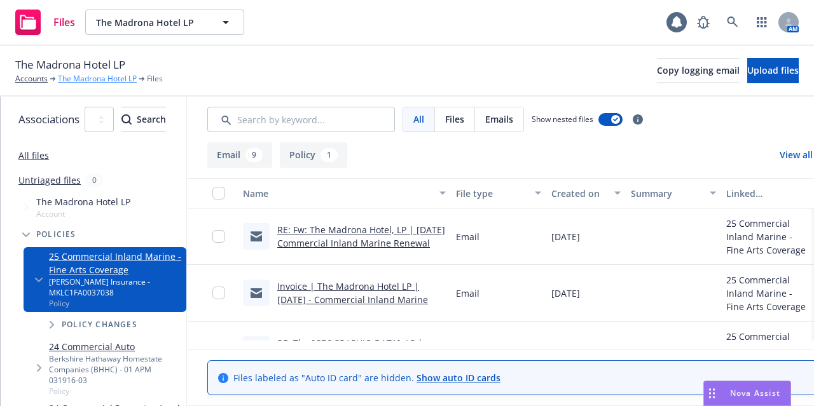
click at [86, 80] on link "The Madrona Hotel LP" at bounding box center [97, 78] width 79 height 11
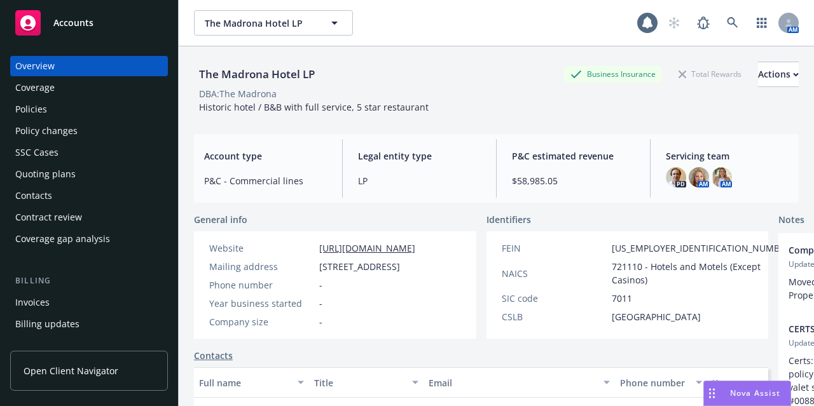
click at [104, 104] on div "Policies" at bounding box center [89, 109] width 148 height 20
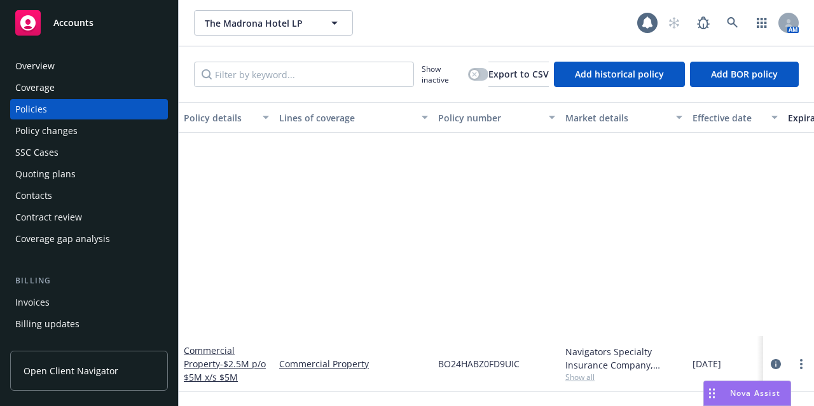
scroll to position [282, 0]
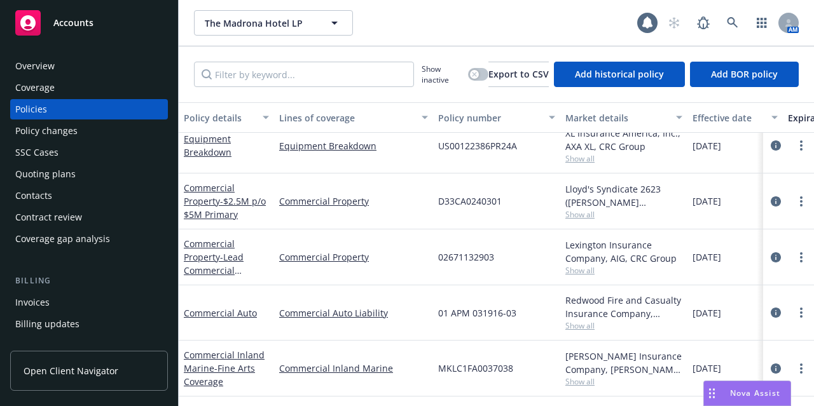
click at [107, 24] on div "Accounts" at bounding box center [89, 22] width 148 height 25
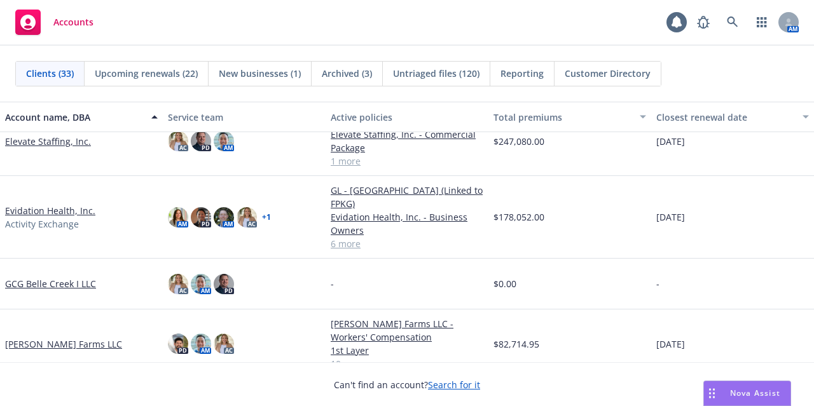
scroll to position [700, 0]
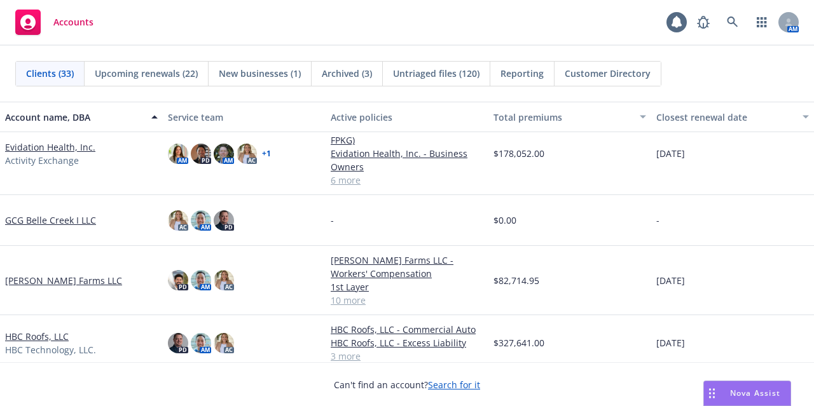
click at [265, 197] on div "AC AM PD" at bounding box center [244, 220] width 163 height 51
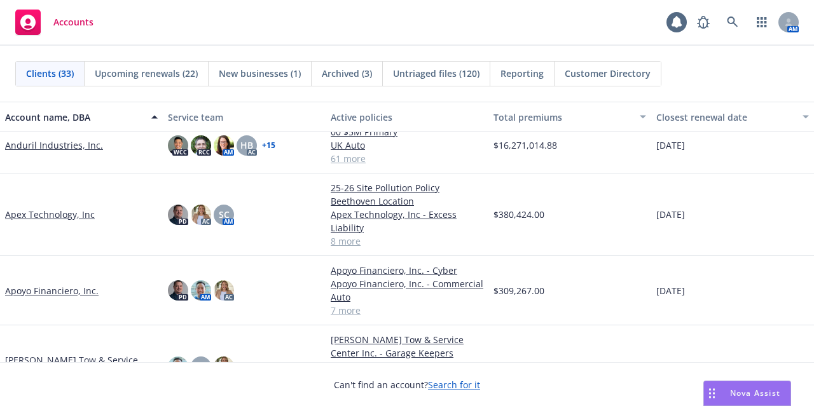
scroll to position [0, 0]
